Goal: Find specific page/section: Find specific page/section

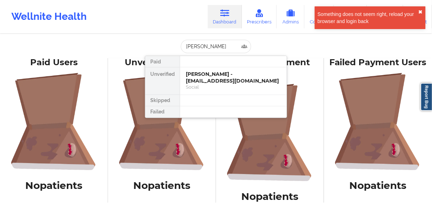
type input "[PERSON_NAME]"
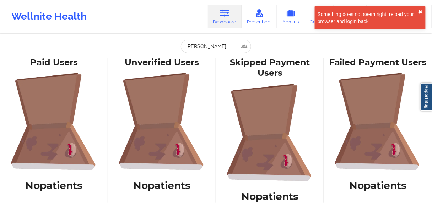
click at [422, 11] on button "✖︎" at bounding box center [420, 12] width 4 height 6
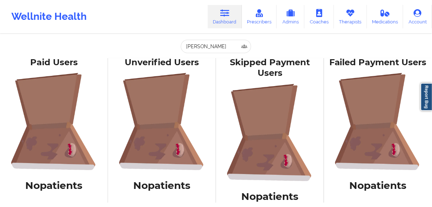
click at [222, 22] on link "Dashboard" at bounding box center [225, 16] width 34 height 23
click at [212, 46] on input "[PERSON_NAME]" at bounding box center [216, 46] width 70 height 13
click at [211, 46] on input "[PERSON_NAME]" at bounding box center [216, 46] width 70 height 13
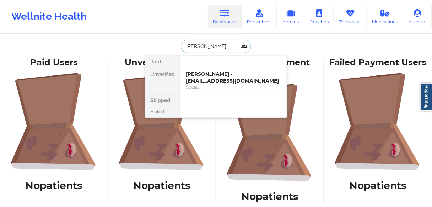
click at [211, 46] on input "[PERSON_NAME]" at bounding box center [216, 46] width 70 height 13
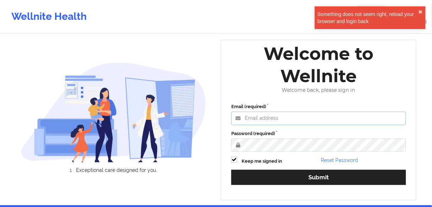
type input "[EMAIL_ADDRESS][PERSON_NAME][DOMAIN_NAME]"
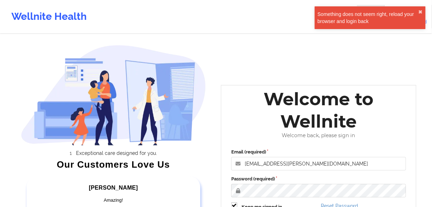
click at [276, 182] on div "Password (required)" at bounding box center [318, 187] width 175 height 22
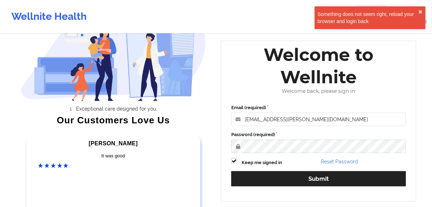
scroll to position [85, 0]
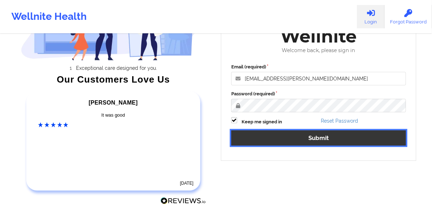
click at [297, 141] on button "Submit" at bounding box center [318, 138] width 175 height 15
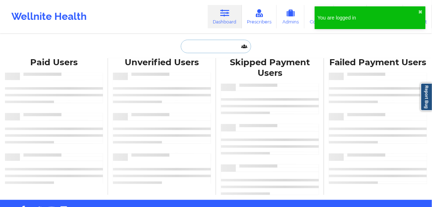
click at [197, 48] on input "text" at bounding box center [216, 46] width 70 height 13
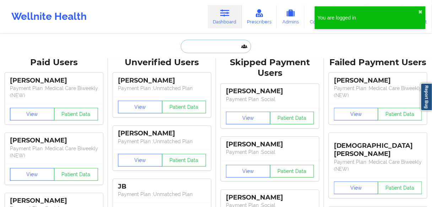
paste input "[PERSON_NAME]"
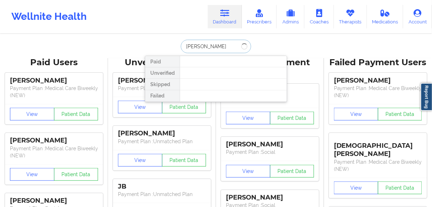
type input "KRISTINE"
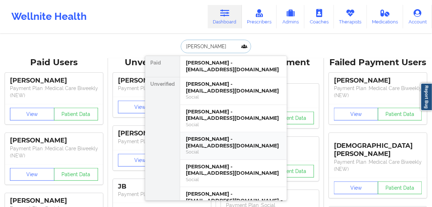
scroll to position [28, 0]
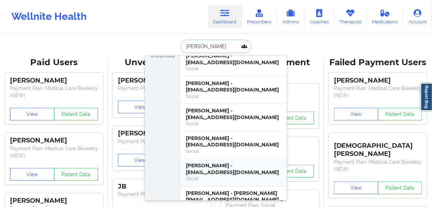
click at [220, 170] on div "Kristine A Richardson - karichardson1313@icloud.com" at bounding box center [233, 169] width 95 height 13
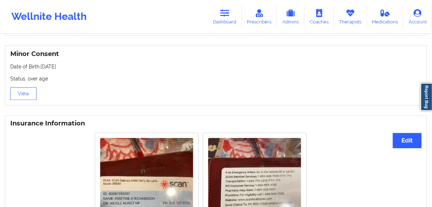
scroll to position [533, 0]
